Goal: Task Accomplishment & Management: Complete application form

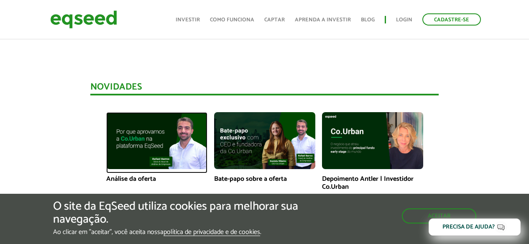
click at [182, 148] on img at bounding box center [156, 140] width 101 height 57
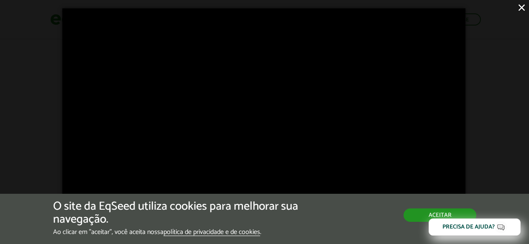
click at [421, 218] on button "Aceitar" at bounding box center [440, 214] width 73 height 13
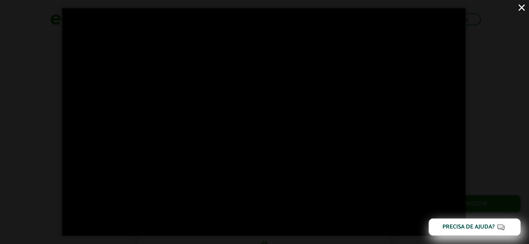
click at [520, 5] on button "×" at bounding box center [522, 7] width 15 height 15
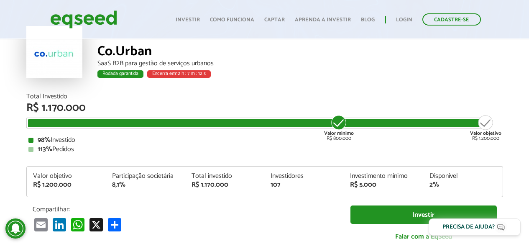
scroll to position [42, 0]
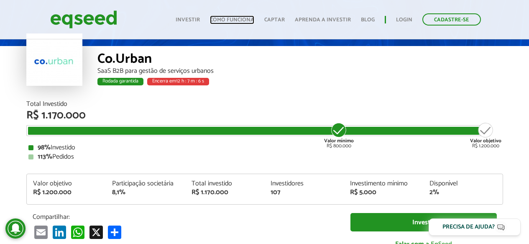
click at [236, 17] on link "Como funciona" at bounding box center [232, 19] width 44 height 5
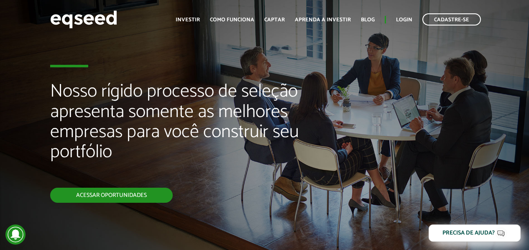
click at [125, 192] on link "Acessar oportunidades" at bounding box center [111, 195] width 123 height 15
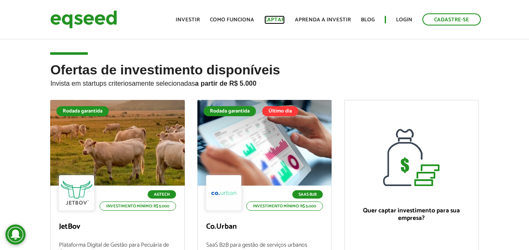
click at [273, 19] on link "Captar" at bounding box center [274, 19] width 21 height 5
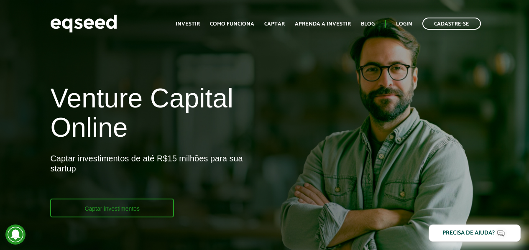
click at [136, 207] on link "Captar investimentos" at bounding box center [112, 208] width 124 height 19
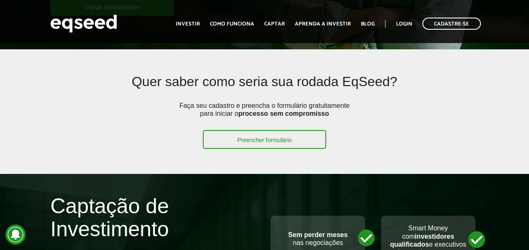
scroll to position [209, 0]
